Goal: Download file/media

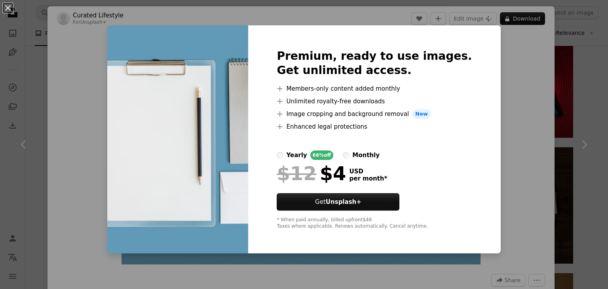
click at [573, 97] on div "An X shape Premium, ready to use images. Get unlimited access. A plus sign Memb…" at bounding box center [304, 144] width 608 height 289
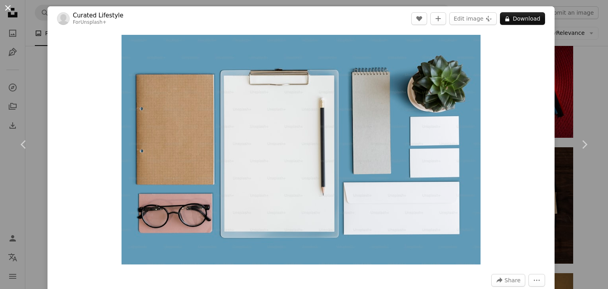
click at [10, 6] on button "An X shape" at bounding box center [8, 8] width 10 height 10
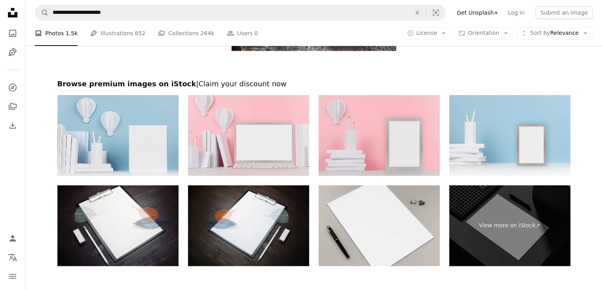
scroll to position [3263, 0]
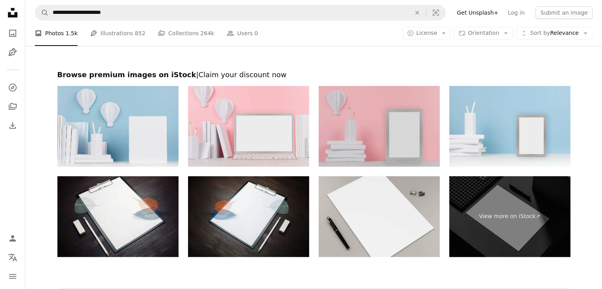
click at [366, 134] on img at bounding box center [379, 126] width 121 height 81
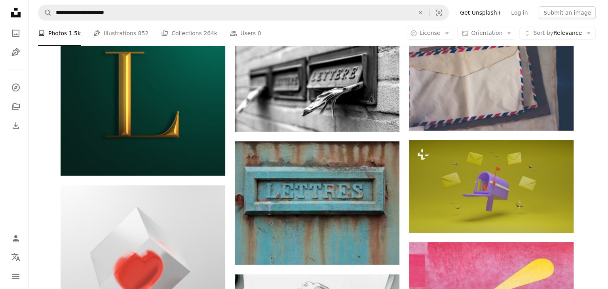
scroll to position [2841, 0]
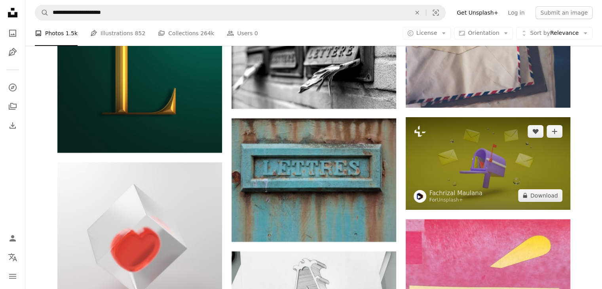
click at [461, 136] on img at bounding box center [488, 163] width 165 height 93
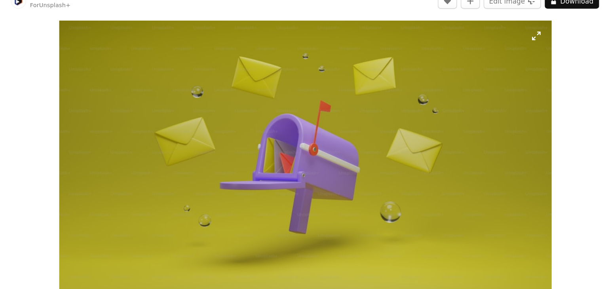
scroll to position [2841, 0]
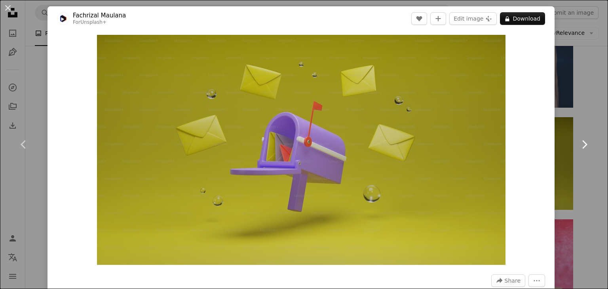
click at [564, 144] on link "Chevron right" at bounding box center [585, 145] width 48 height 76
